Goal: Transaction & Acquisition: Purchase product/service

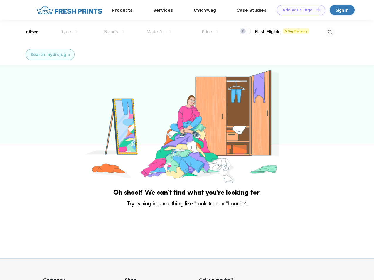
scroll to position [0, 0]
click at [298, 10] on link "Add your Logo Design Tool" at bounding box center [300, 10] width 48 height 10
click at [0, 0] on div "Design Tool" at bounding box center [0, 0] width 0 height 0
click at [315, 10] on link "Add your Logo Design Tool" at bounding box center [300, 10] width 48 height 10
click at [28, 32] on div "Filter" at bounding box center [32, 32] width 12 height 7
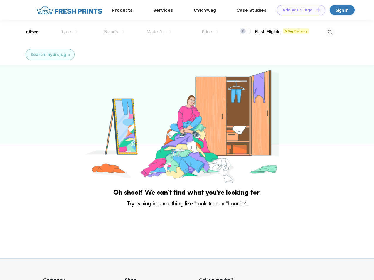
click at [69, 32] on span "Type" at bounding box center [66, 31] width 10 height 5
click at [114, 32] on span "Brands" at bounding box center [111, 31] width 14 height 5
click at [159, 32] on span "Made for" at bounding box center [155, 31] width 18 height 5
click at [210, 32] on span "Price" at bounding box center [206, 31] width 10 height 5
click at [245, 31] on div at bounding box center [244, 31] width 11 height 6
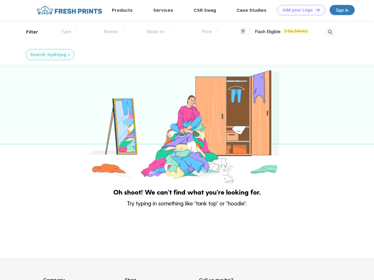
click at [243, 31] on input "checkbox" at bounding box center [241, 30] width 4 height 4
click at [330, 32] on img at bounding box center [330, 32] width 10 height 10
